Goal: Task Accomplishment & Management: Use online tool/utility

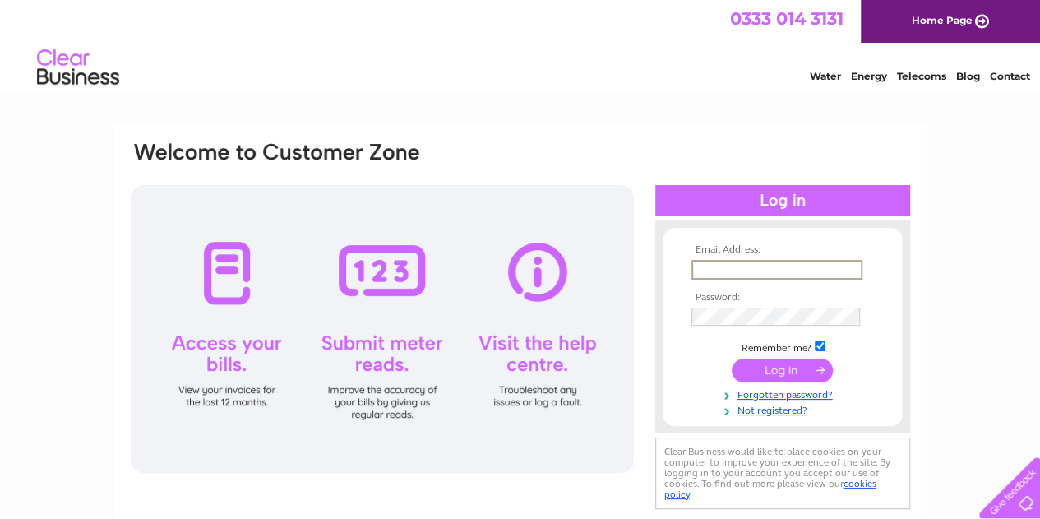
click at [727, 273] on input "text" at bounding box center [776, 270] width 171 height 20
type input "[EMAIL_ADDRESS][DOMAIN_NAME]"
click at [765, 371] on input "submit" at bounding box center [782, 368] width 101 height 23
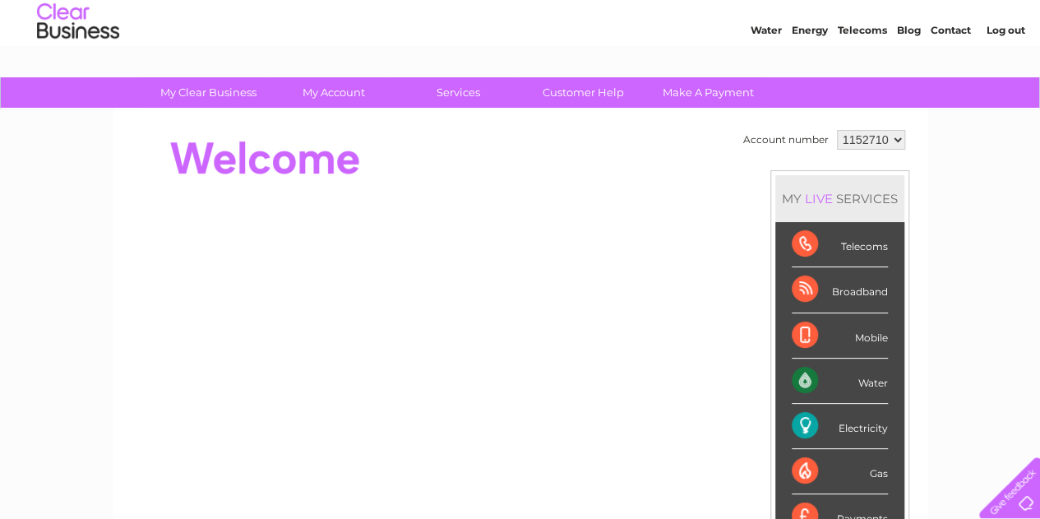
scroll to position [82, 0]
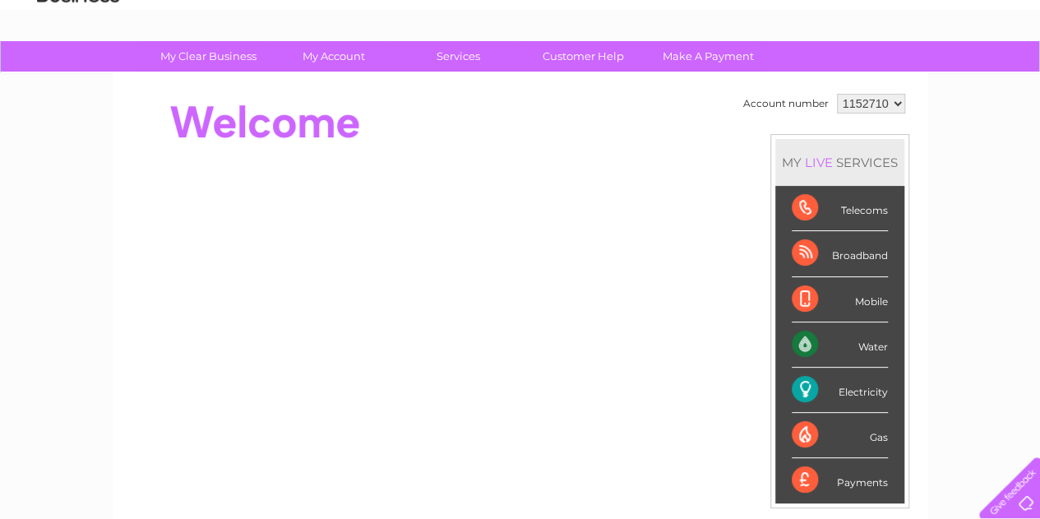
click at [847, 392] on div "Electricity" at bounding box center [840, 390] width 96 height 45
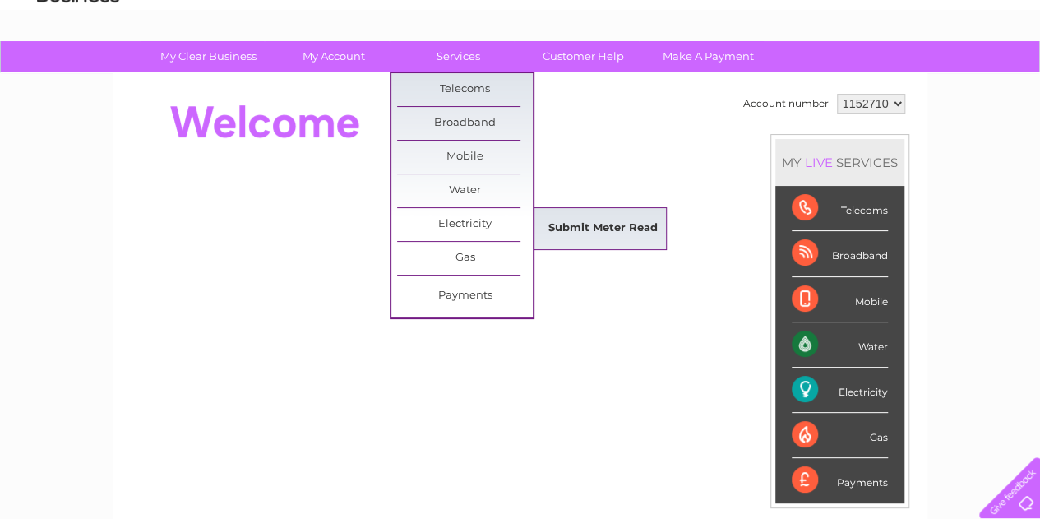
click at [571, 224] on link "Submit Meter Read" at bounding box center [603, 228] width 136 height 33
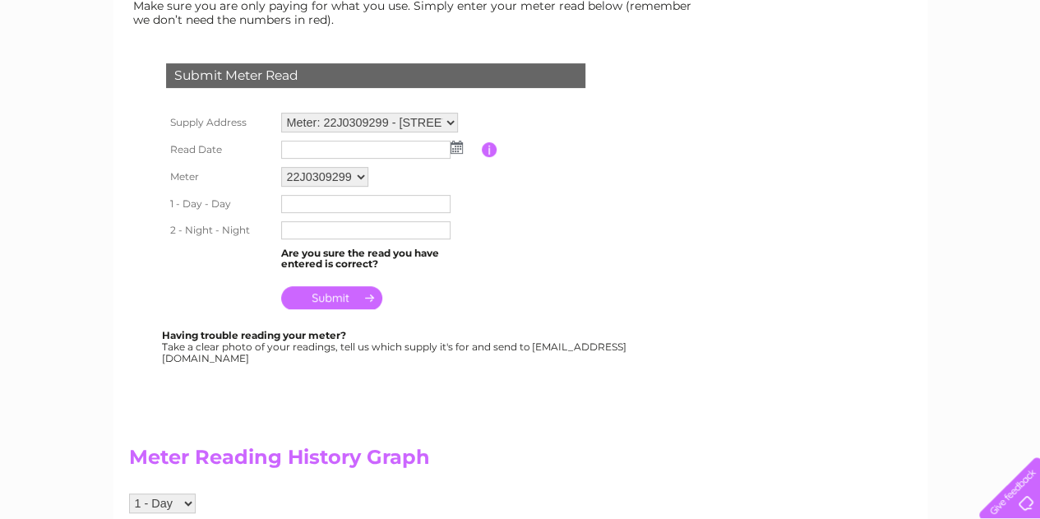
scroll to position [247, 0]
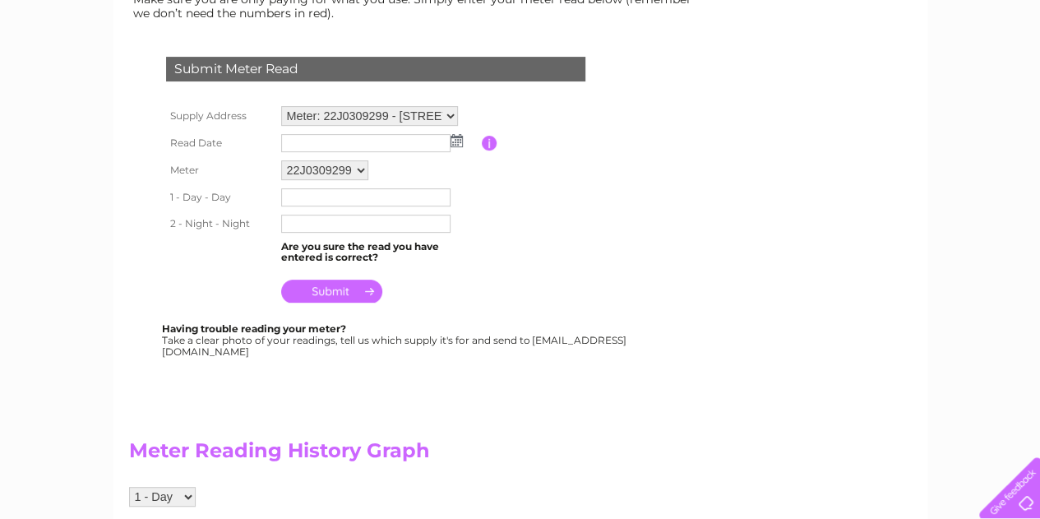
click at [316, 202] on input "text" at bounding box center [365, 197] width 169 height 18
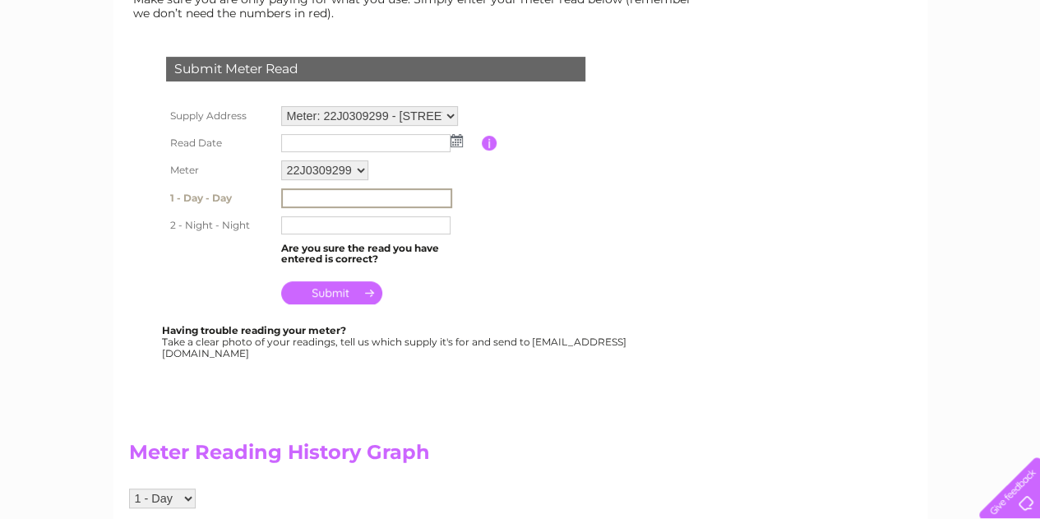
type input "00001"
click at [355, 220] on input "text" at bounding box center [366, 225] width 171 height 20
type input "00000"
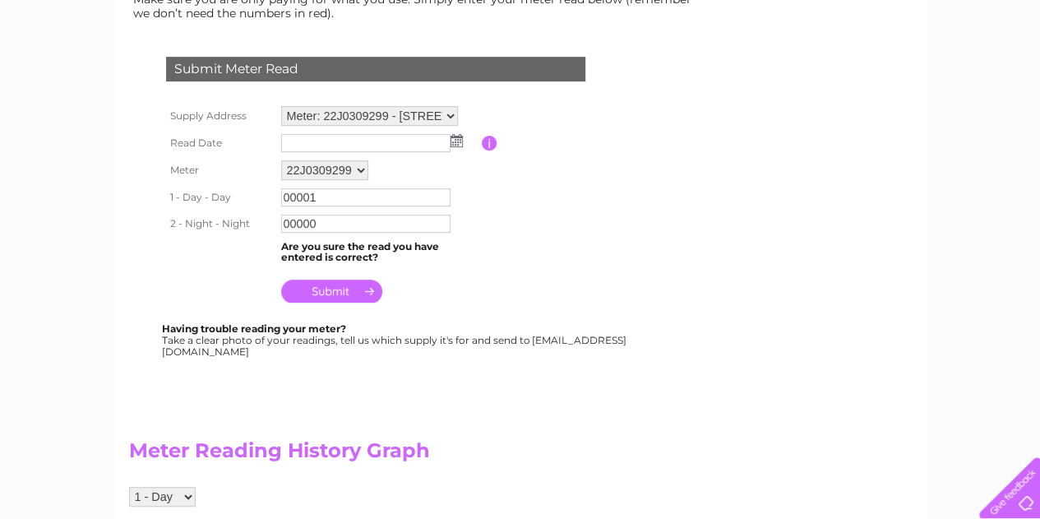
click at [457, 144] on img at bounding box center [457, 140] width 12 height 13
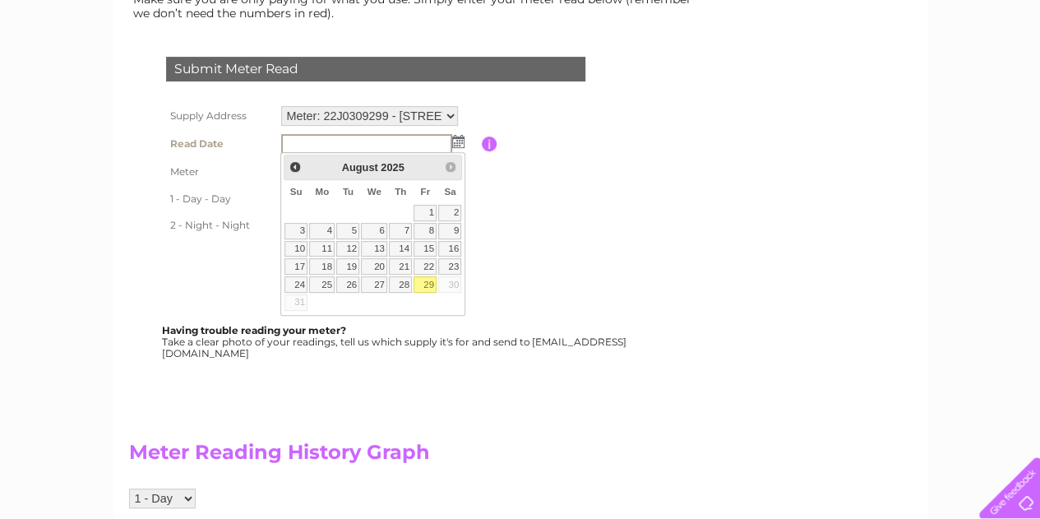
click at [432, 278] on link "29" at bounding box center [425, 284] width 23 height 16
type input "2025/08/29"
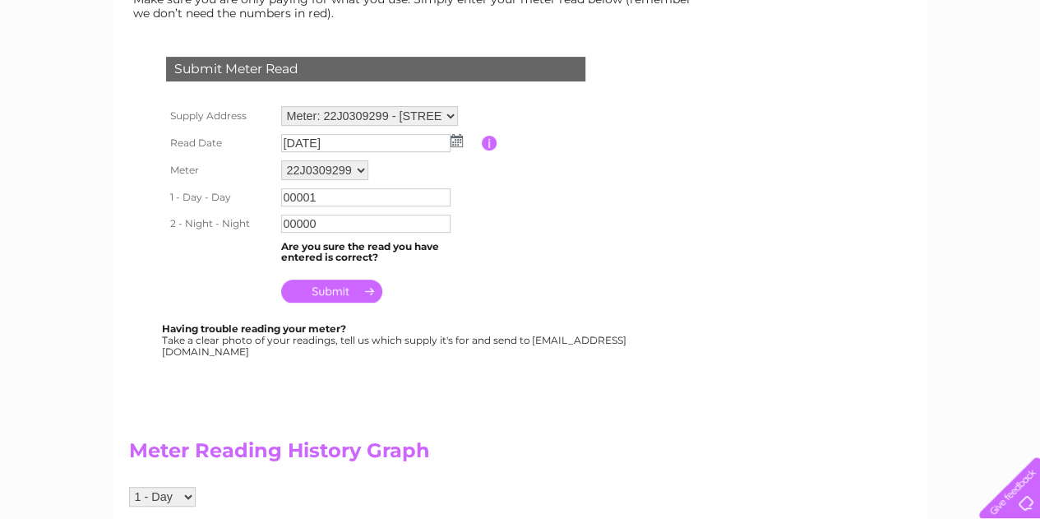
click at [360, 290] on input "submit" at bounding box center [331, 291] width 101 height 23
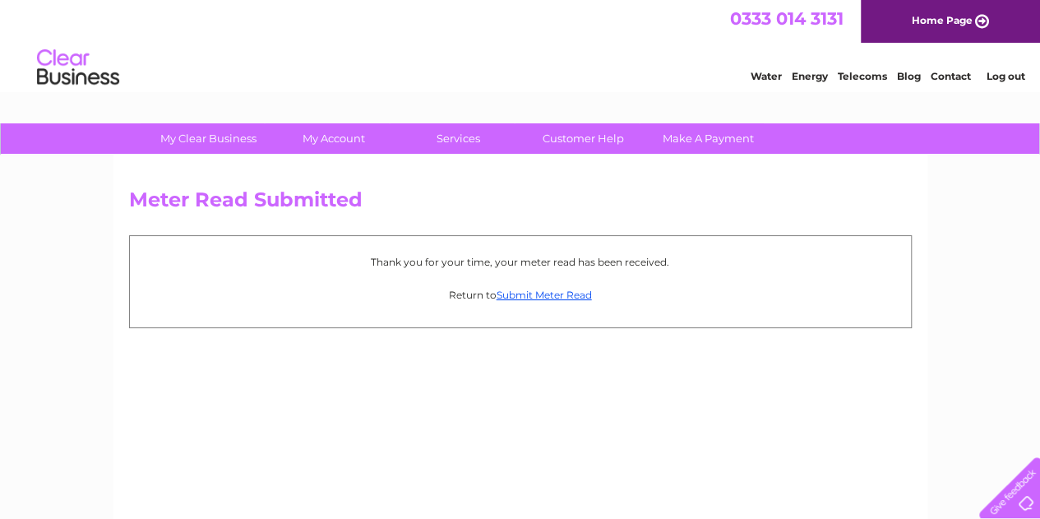
click at [1001, 72] on link "Log out" at bounding box center [1005, 76] width 39 height 12
